Goal: Check status: Check status

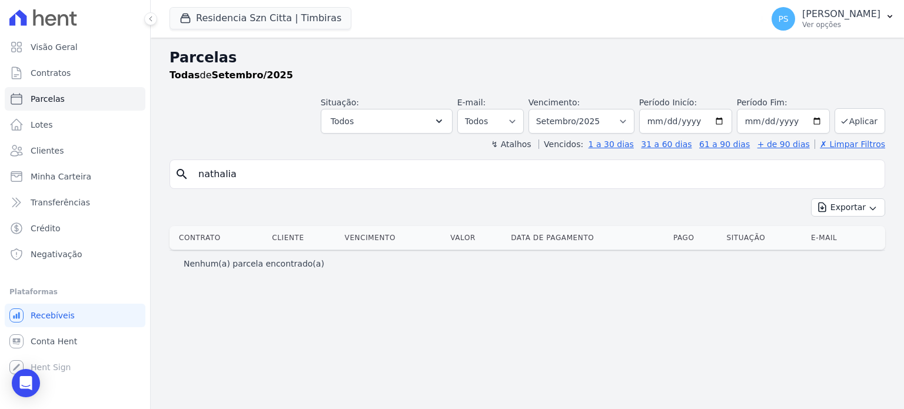
select select
click at [55, 96] on span "Parcelas" at bounding box center [48, 99] width 34 height 12
select select
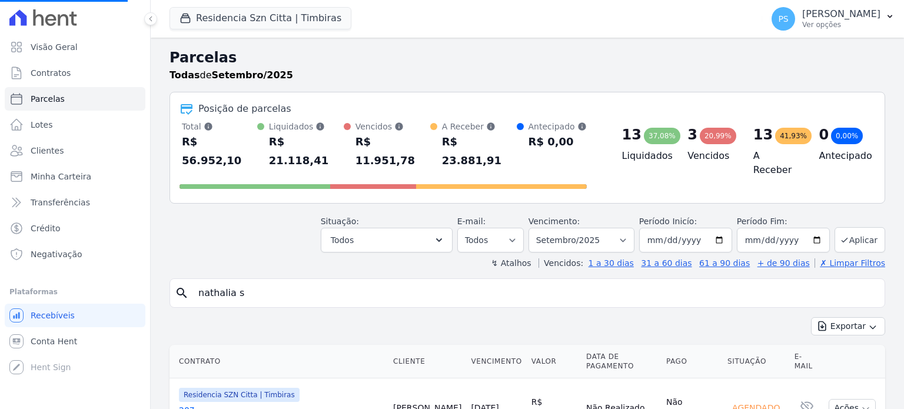
select select
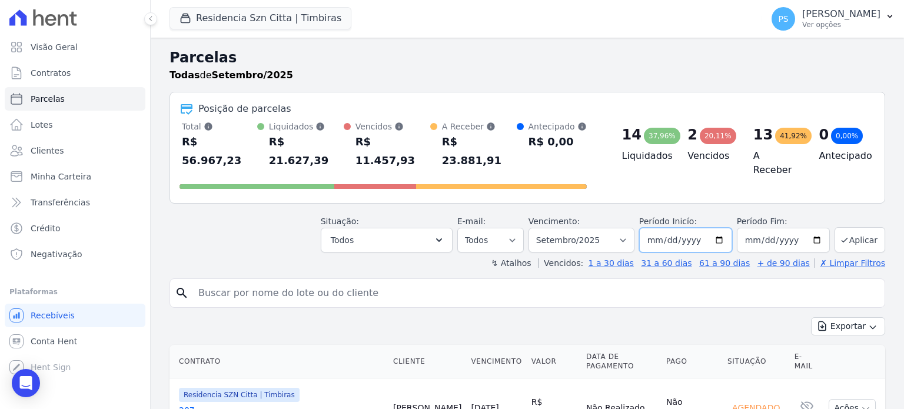
click at [720, 228] on input "[DATE]" at bounding box center [685, 240] width 93 height 25
type input "[DATE]"
click at [811, 228] on input "2025-09-30" at bounding box center [783, 240] width 93 height 25
type input "[DATE]"
click at [853, 227] on button "Aplicar" at bounding box center [859, 239] width 51 height 25
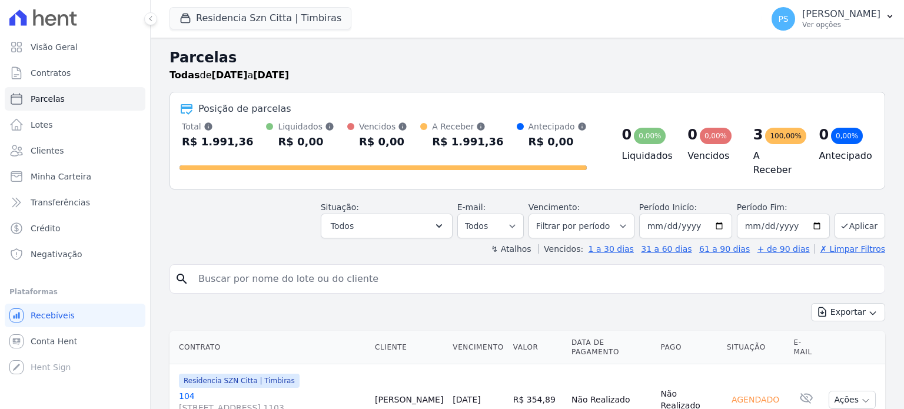
select select
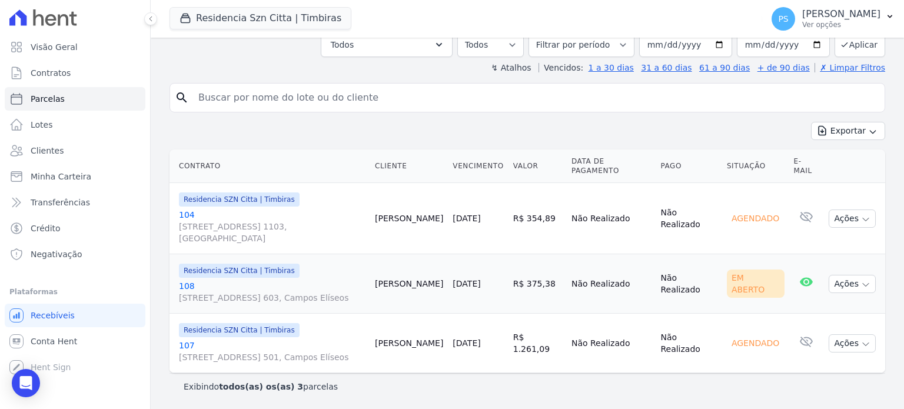
scroll to position [187, 0]
click at [862, 218] on icon "button" at bounding box center [865, 219] width 6 height 3
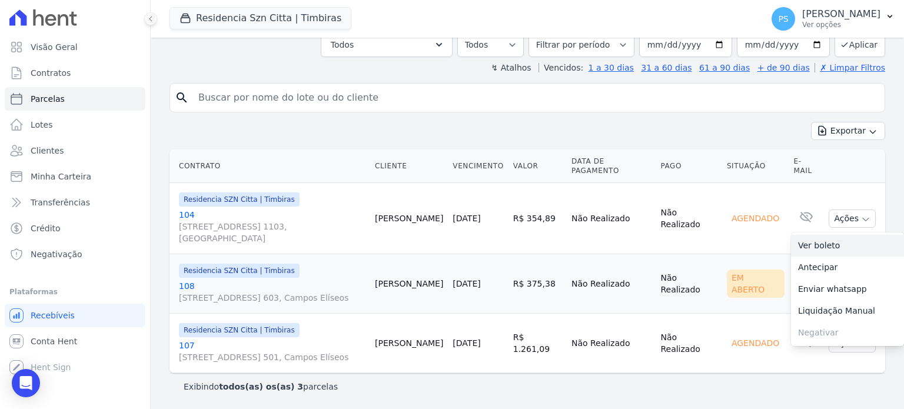
click at [815, 235] on link "Ver boleto" at bounding box center [847, 246] width 113 height 22
click at [740, 254] on td "Em Aberto" at bounding box center [755, 283] width 67 height 59
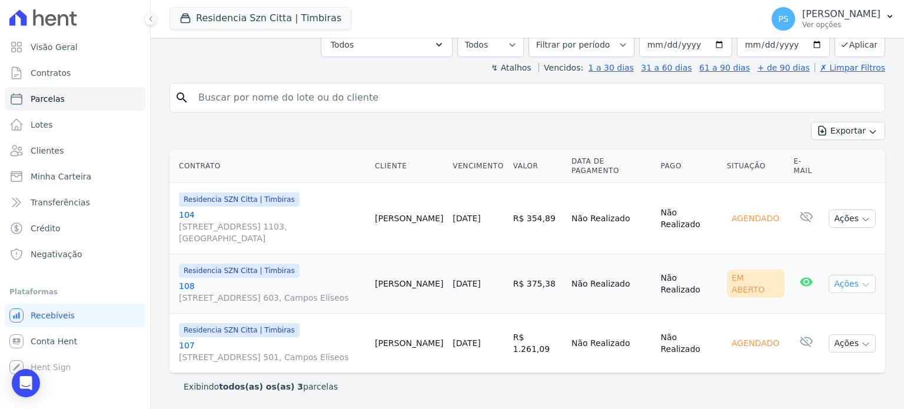
click at [861, 280] on icon "button" at bounding box center [865, 284] width 9 height 9
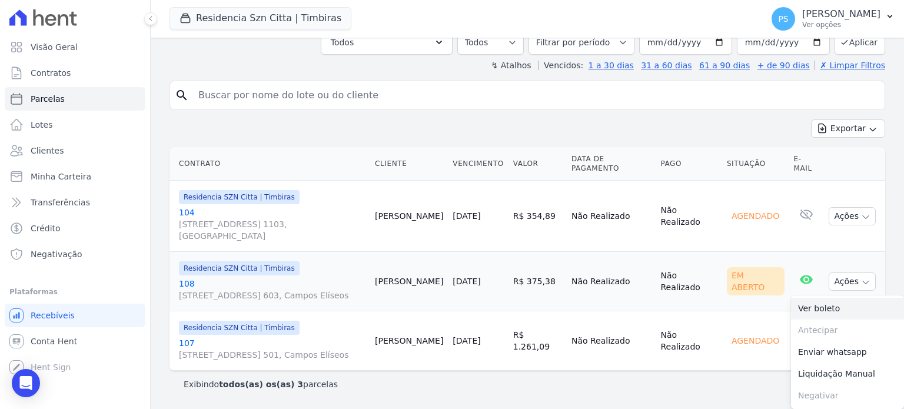
click at [813, 298] on link "Ver boleto" at bounding box center [847, 309] width 113 height 22
click at [859, 252] on td "Ações Ver boleto [GEOGRAPHIC_DATA] Antecipação não disponível Enviar whatsapp R…" at bounding box center [854, 281] width 61 height 59
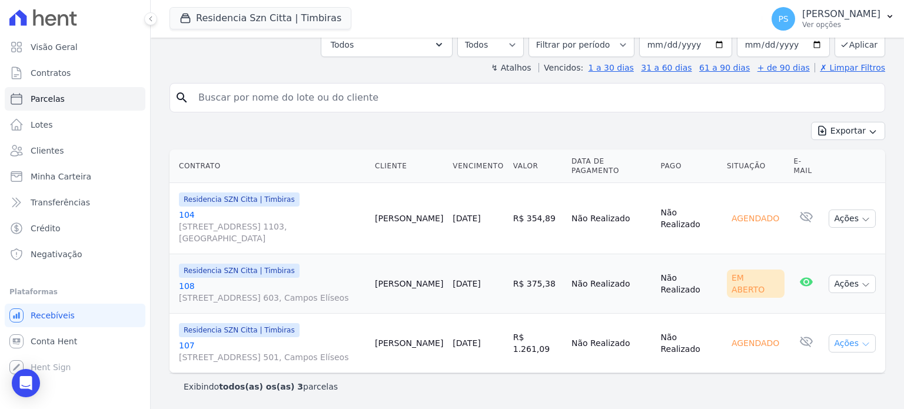
click at [861, 339] on icon "button" at bounding box center [865, 343] width 9 height 9
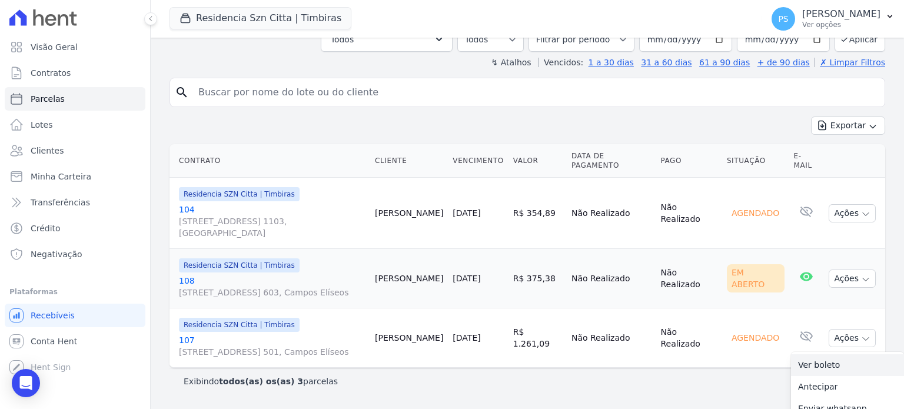
click at [802, 364] on link "Ver boleto" at bounding box center [847, 365] width 113 height 22
